Goal: Task Accomplishment & Management: Manage account settings

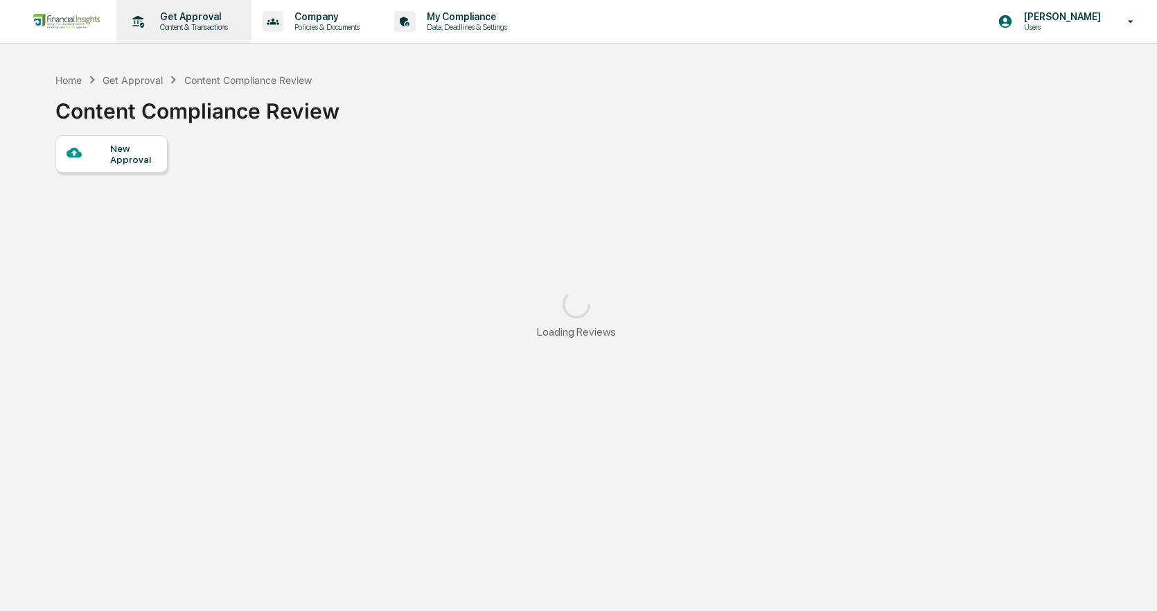
click at [229, 17] on p "Get Approval" at bounding box center [192, 16] width 86 height 11
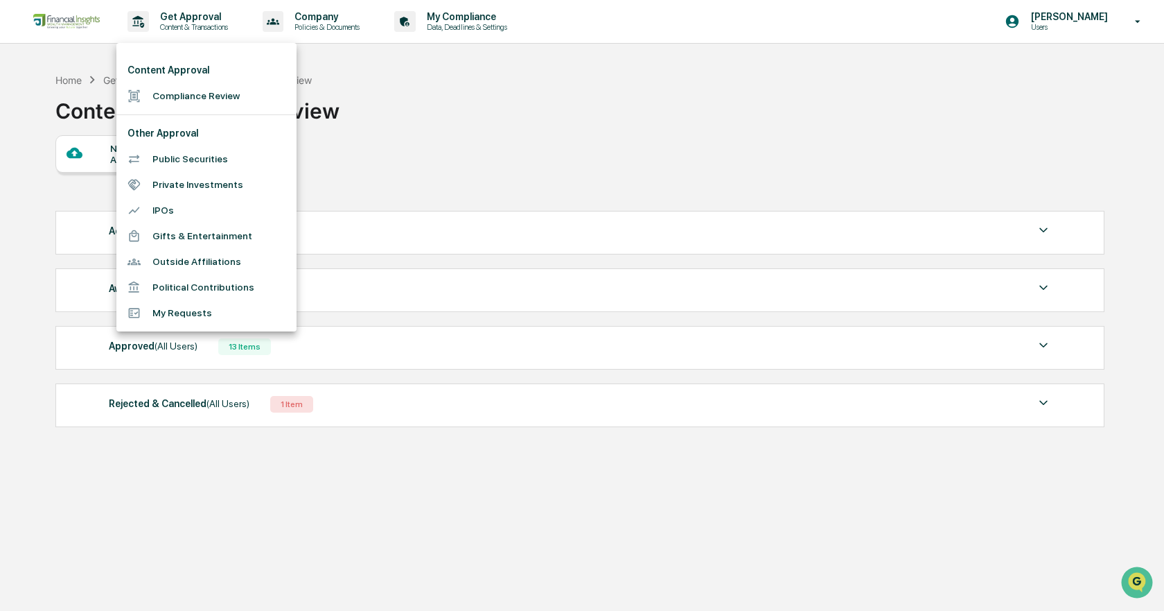
click at [269, 555] on div at bounding box center [582, 305] width 1164 height 611
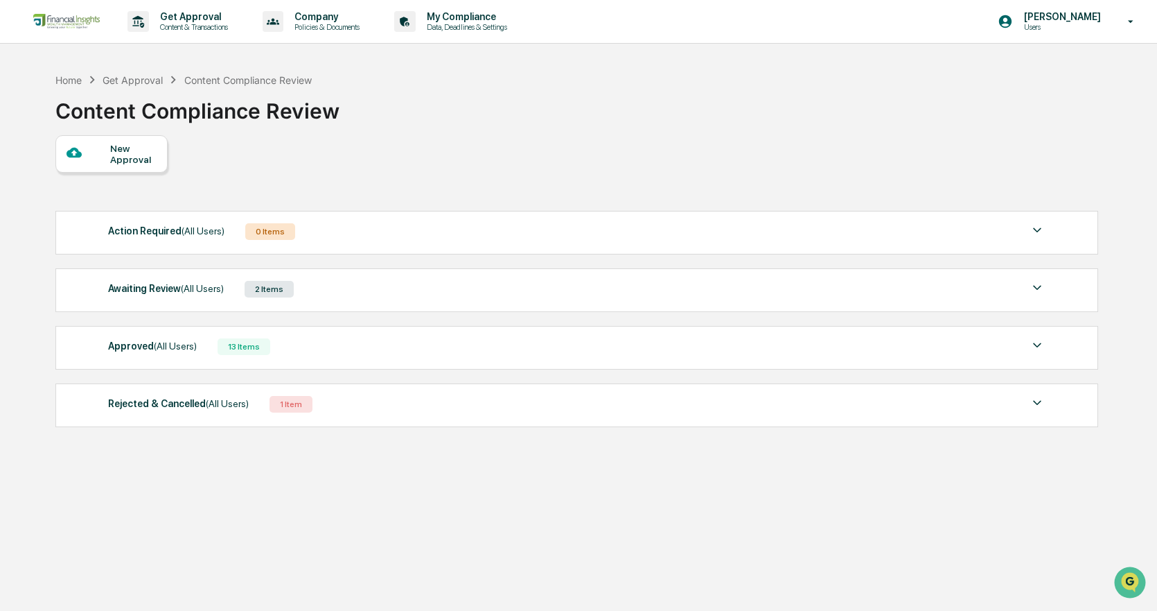
click at [245, 285] on div "2 Items" at bounding box center [269, 289] width 49 height 17
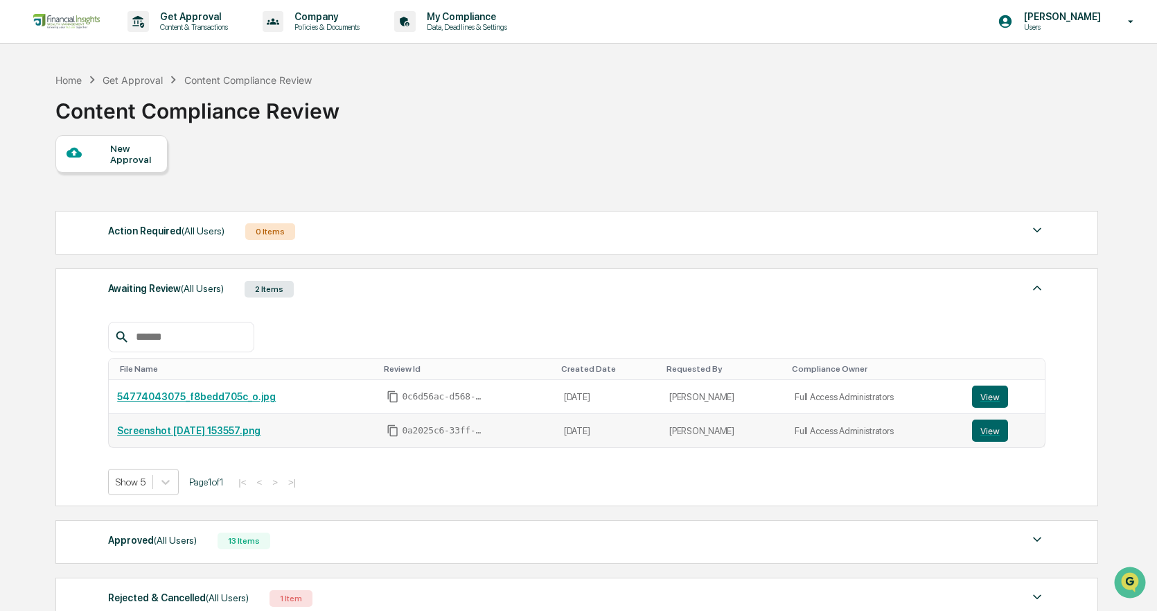
click at [782, 434] on td "[PERSON_NAME]" at bounding box center [723, 430] width 125 height 33
click at [199, 421] on td "Screenshot [DATE] 153557.png" at bounding box center [244, 430] width 270 height 33
click at [200, 431] on link "Screenshot [DATE] 153557.png" at bounding box center [188, 430] width 143 height 11
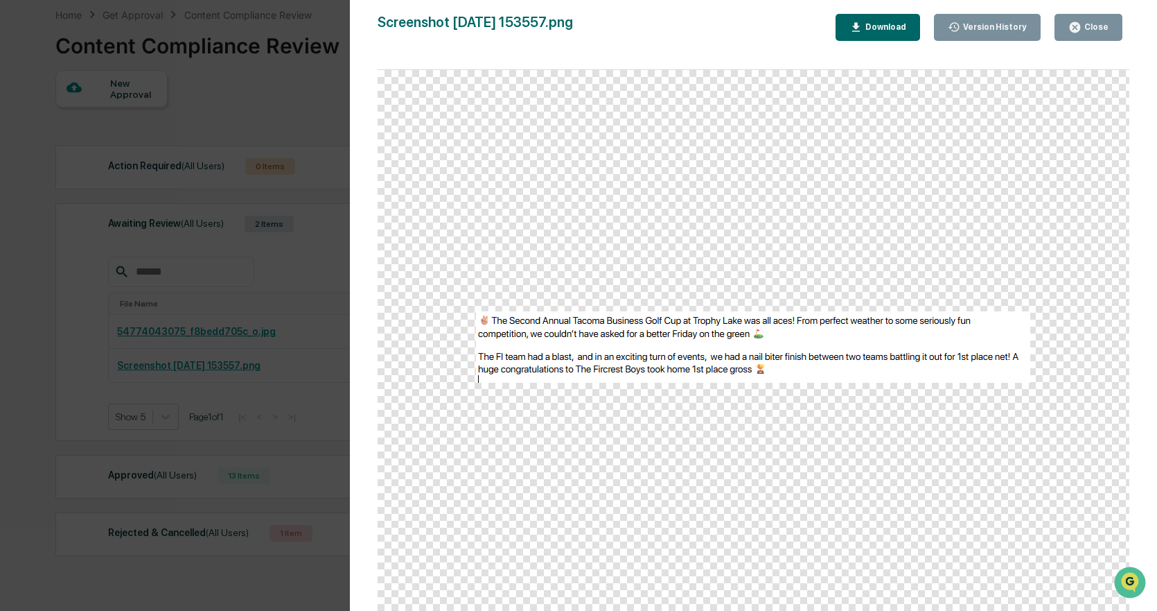
scroll to position [121, 0]
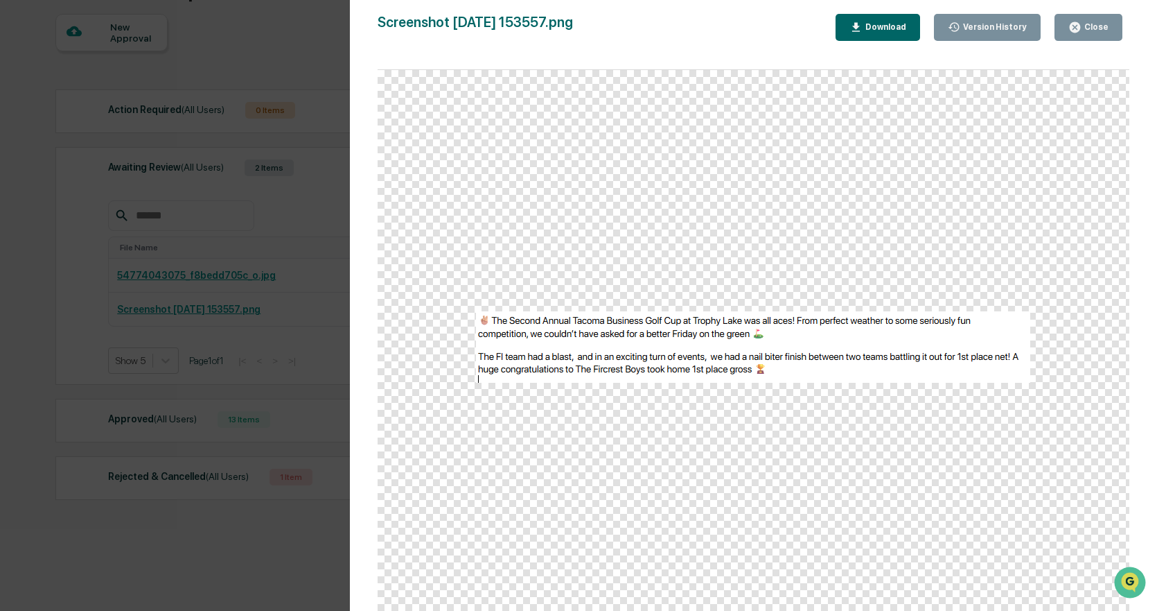
click at [1096, 20] on button "Close" at bounding box center [1089, 27] width 68 height 27
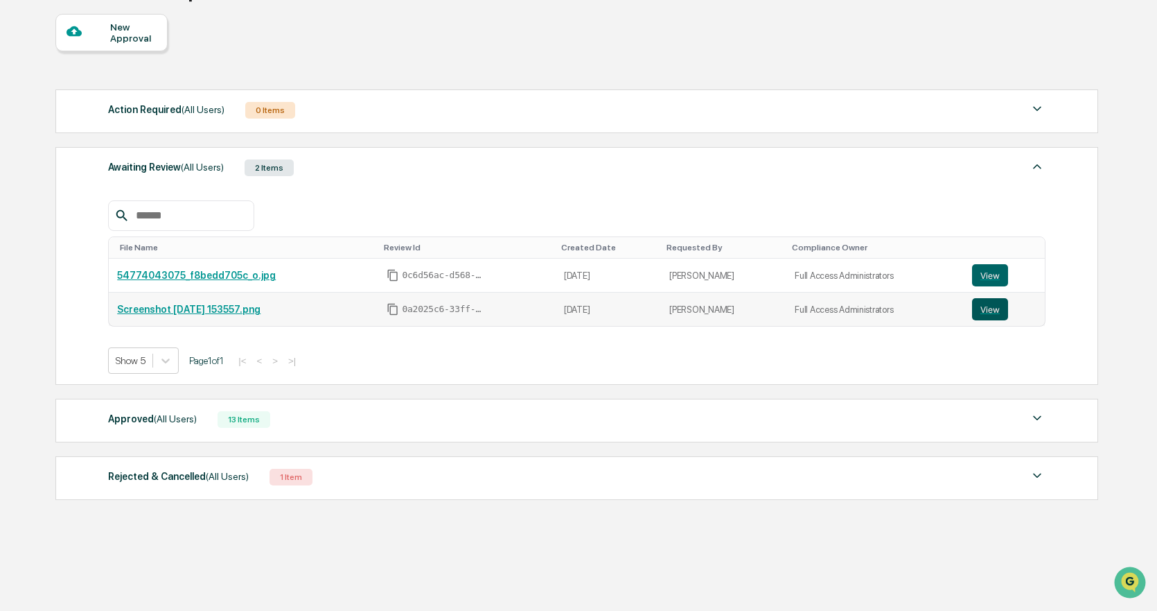
click at [980, 317] on button "View" at bounding box center [990, 309] width 36 height 22
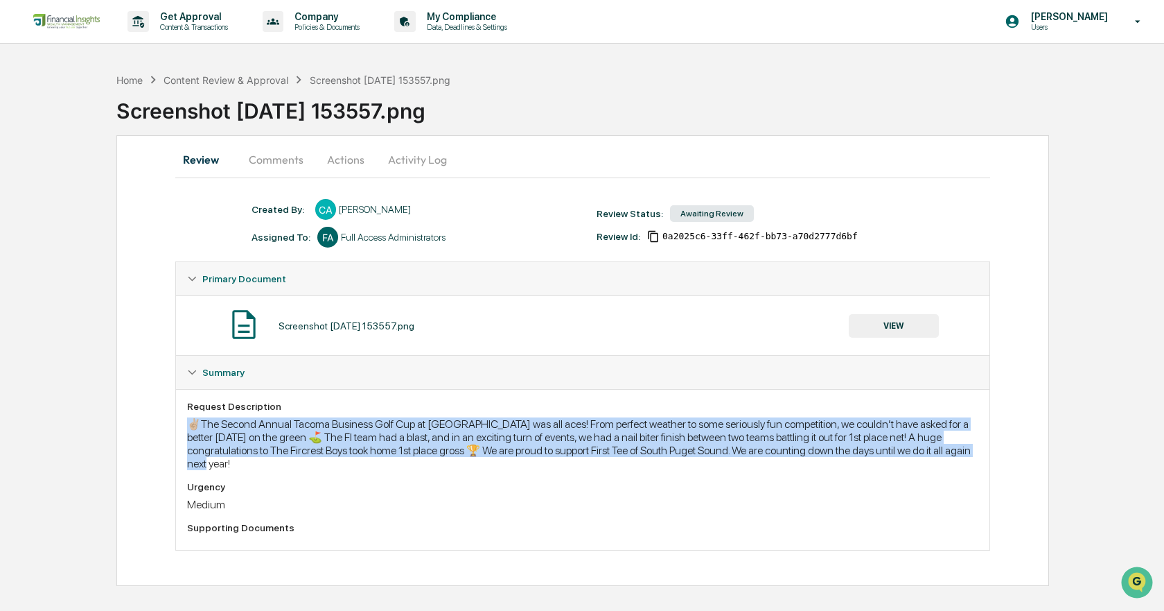
drag, startPoint x: 268, startPoint y: 473, endPoint x: 159, endPoint y: 423, distance: 119.4
click at [159, 423] on div "Review Comments Actions Activity Log Created By: ‎ ‎ CA [PERSON_NAME] Assigned …" at bounding box center [582, 360] width 933 height 451
copy div "✌🏼The Second Annual Tacoma Business Golf Cup at [GEOGRAPHIC_DATA] was all aces!…"
click at [619, 456] on div "✌🏼The Second Annual Tacoma Business Golf Cup at Trophy Lake was all aces! From …" at bounding box center [582, 443] width 791 height 53
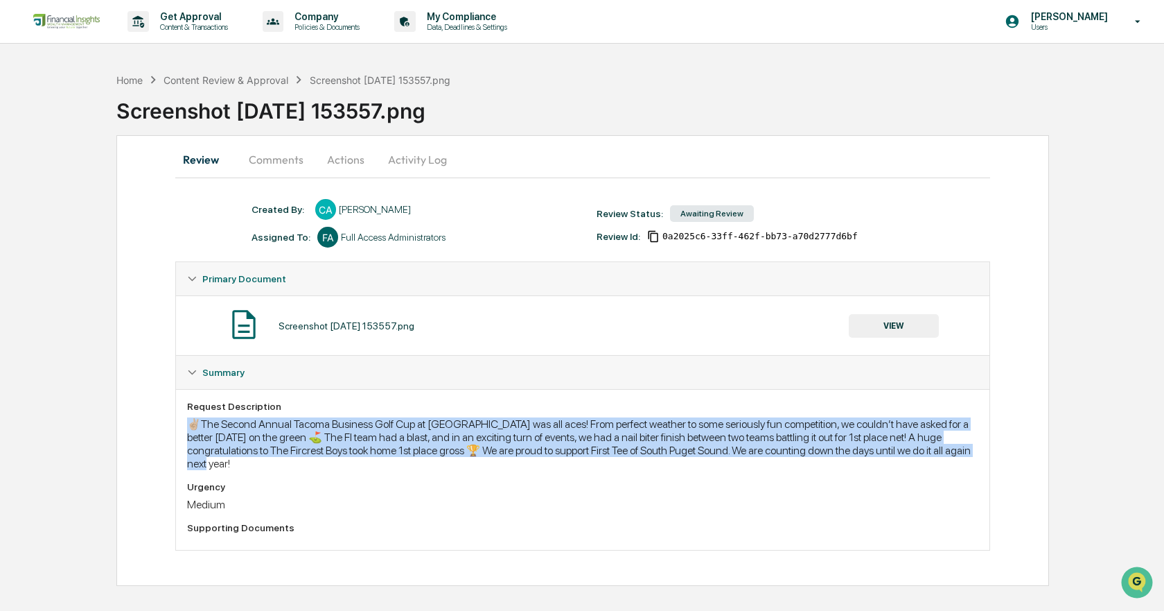
click at [243, 469] on div "✌🏼The Second Annual Tacoma Business Golf Cup at Trophy Lake was all aces! From …" at bounding box center [582, 443] width 791 height 53
drag, startPoint x: 305, startPoint y: 479, endPoint x: 186, endPoint y: 428, distance: 129.8
click at [186, 428] on div "Request Description ✌🏼The Second Annual Tacoma Business Golf Cup at Trophy Lake…" at bounding box center [583, 469] width 814 height 161
copy div "✌🏼The Second Annual Tacoma Business Golf Cup at Trophy Lake was all aces! From …"
